Goal: Navigation & Orientation: Locate item on page

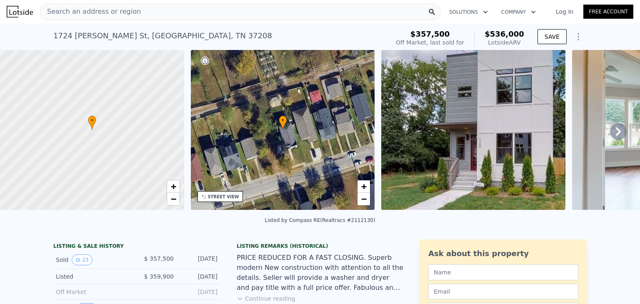
click at [616, 132] on icon at bounding box center [618, 132] width 5 height 8
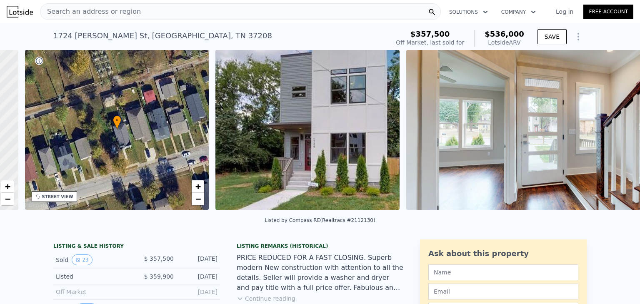
scroll to position [0, 194]
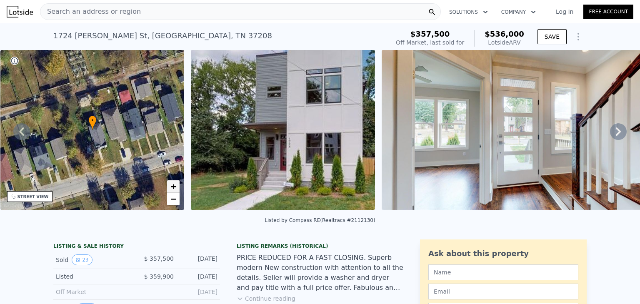
click at [173, 187] on span "+" at bounding box center [173, 186] width 5 height 10
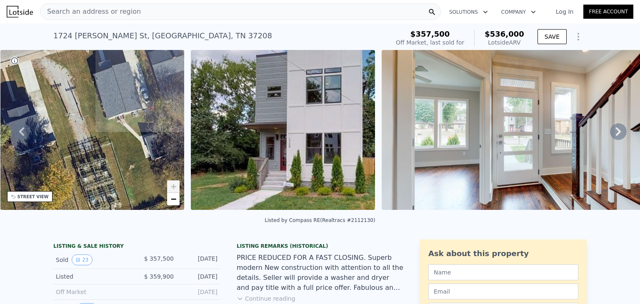
drag, startPoint x: 89, startPoint y: 103, endPoint x: 126, endPoint y: 294, distance: 194.5
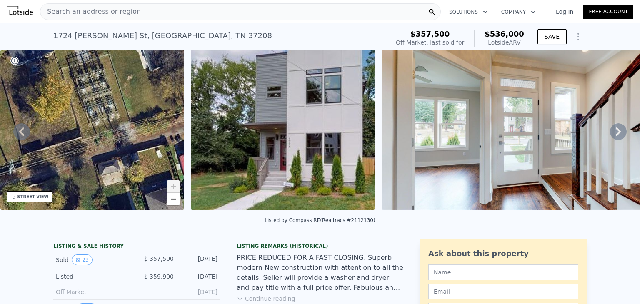
drag, startPoint x: 131, startPoint y: 164, endPoint x: 129, endPoint y: 75, distance: 89.2
click at [129, 75] on div "• + −" at bounding box center [92, 130] width 184 height 160
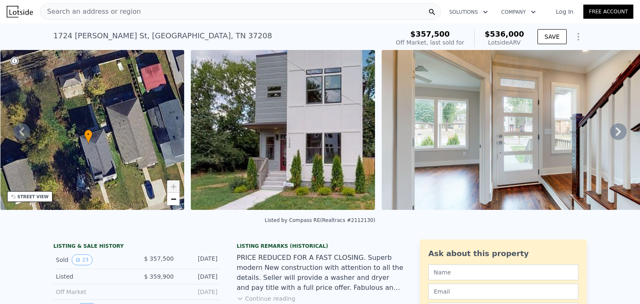
drag, startPoint x: 87, startPoint y: 136, endPoint x: 45, endPoint y: 41, distance: 103.4
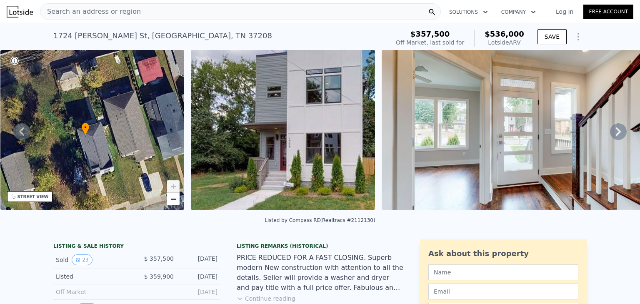
click at [610, 135] on icon at bounding box center [618, 131] width 17 height 17
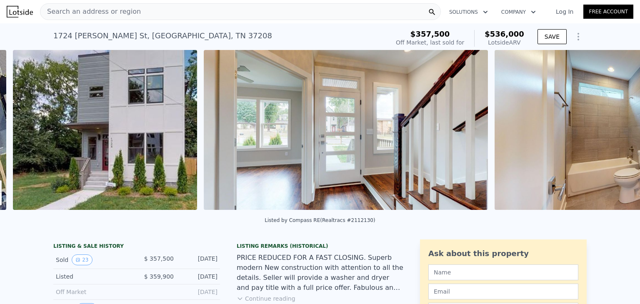
scroll to position [0, 381]
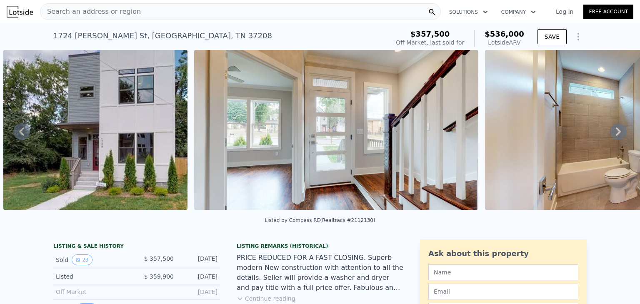
click at [610, 135] on icon at bounding box center [618, 131] width 17 height 17
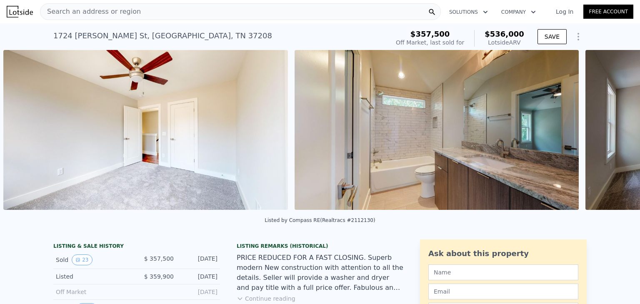
scroll to position [0, 4942]
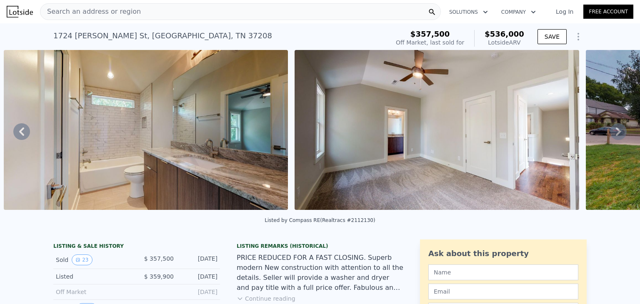
click at [18, 137] on icon at bounding box center [21, 131] width 17 height 17
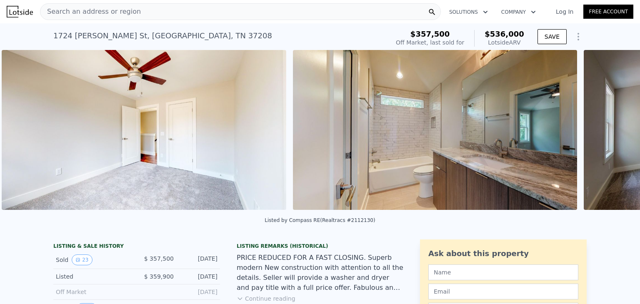
scroll to position [0, 4651]
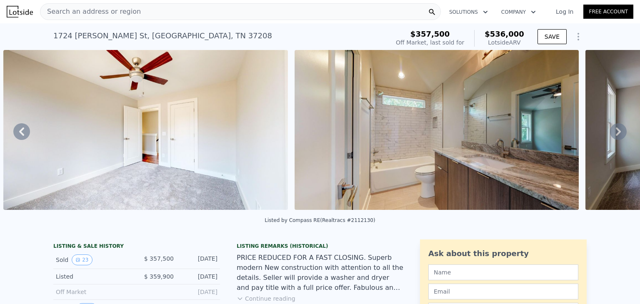
click at [610, 135] on icon at bounding box center [618, 131] width 17 height 17
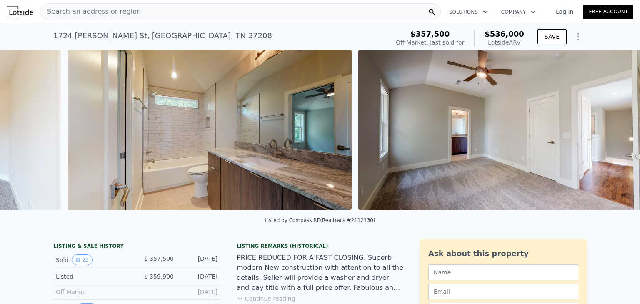
scroll to position [0, 4942]
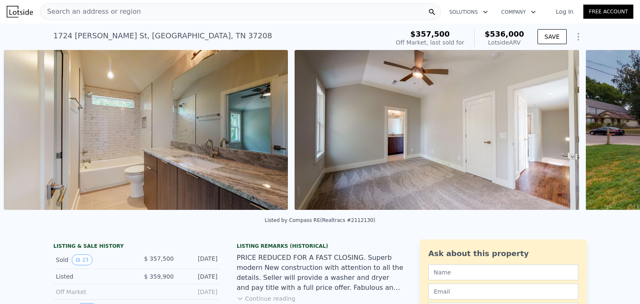
click at [610, 135] on div "• + − • + − STREET VIEW Loading... SATELLITE VIEW" at bounding box center [320, 131] width 640 height 163
click at [616, 132] on icon at bounding box center [618, 132] width 5 height 8
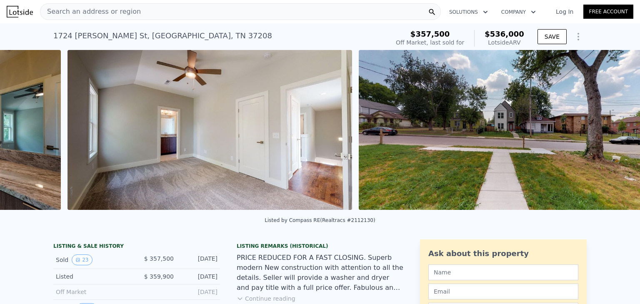
scroll to position [0, 5233]
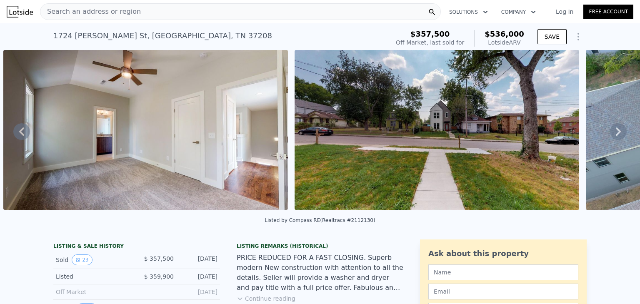
click at [616, 132] on icon at bounding box center [618, 132] width 5 height 8
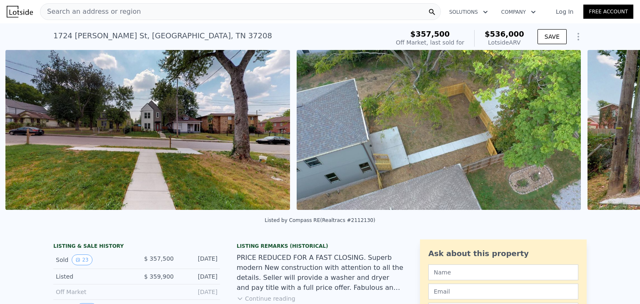
scroll to position [0, 5524]
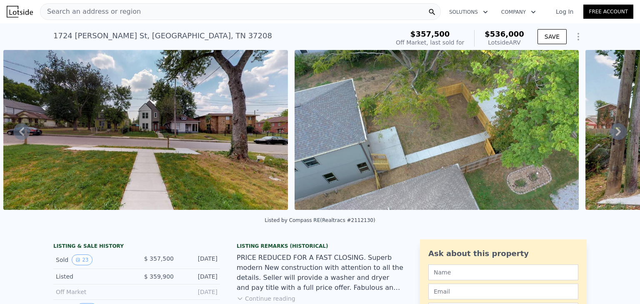
click at [616, 132] on icon at bounding box center [618, 132] width 5 height 8
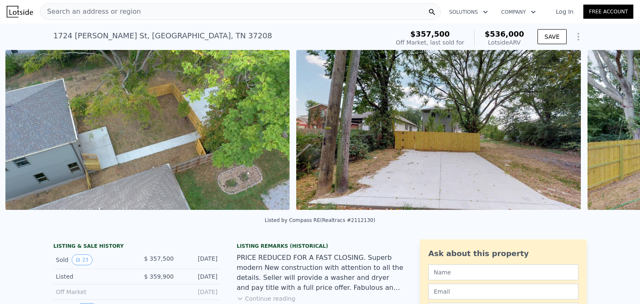
scroll to position [0, 5815]
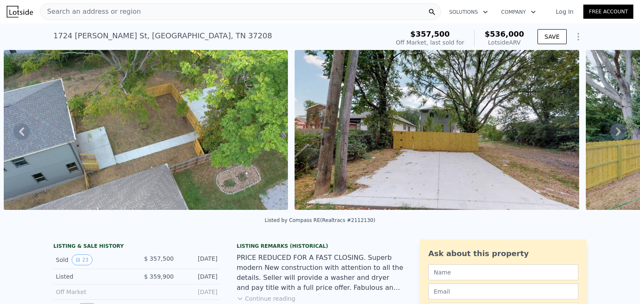
click at [616, 132] on icon at bounding box center [618, 132] width 5 height 8
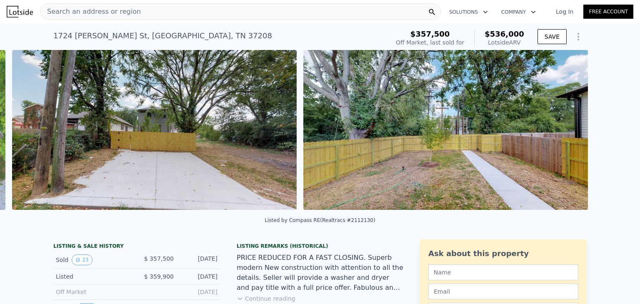
scroll to position [0, 6107]
